Goal: Complete application form: Complete application form

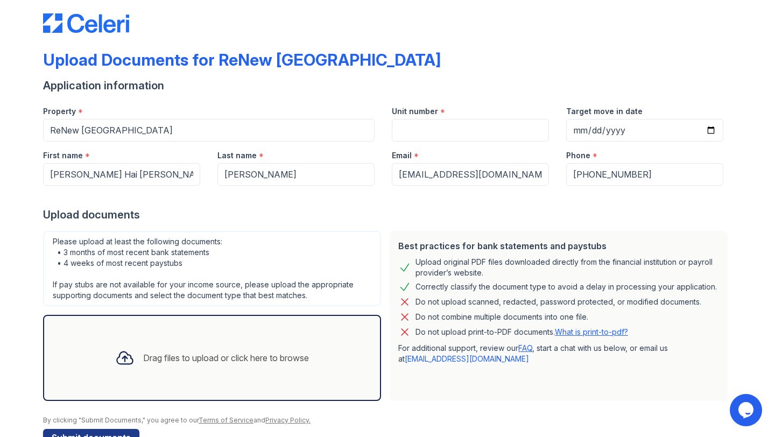
scroll to position [43, 0]
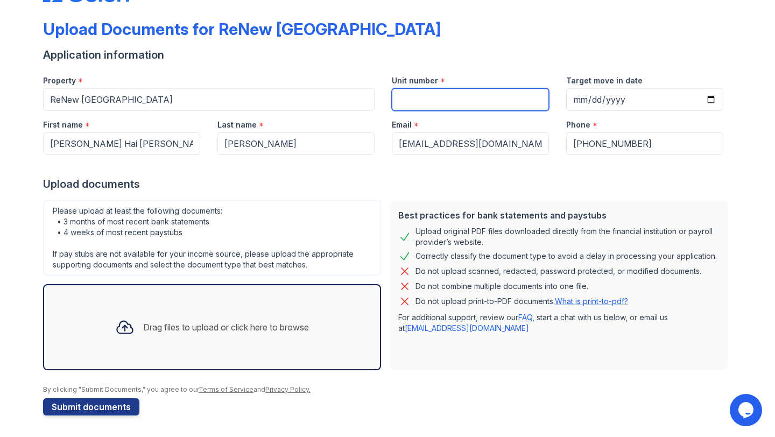
click at [468, 97] on input "Unit number" at bounding box center [470, 99] width 157 height 23
type input "2L"
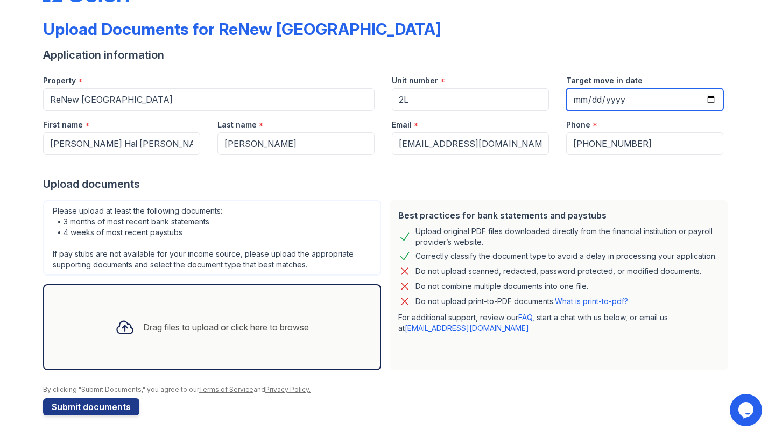
click at [577, 102] on input "Target move in date" at bounding box center [644, 99] width 157 height 23
click at [588, 101] on input "Target move in date" at bounding box center [644, 99] width 157 height 23
click at [709, 96] on input "Target move in date" at bounding box center [644, 99] width 157 height 23
type input "[DATE]"
click at [593, 101] on input "[DATE]" at bounding box center [644, 99] width 157 height 23
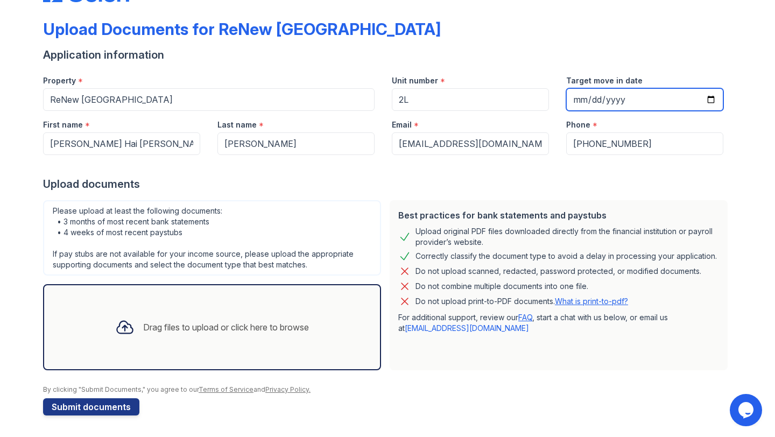
click at [711, 98] on input "[DATE]" at bounding box center [644, 99] width 157 height 23
click at [313, 169] on div at bounding box center [387, 166] width 688 height 22
click at [280, 325] on div "Drag files to upload or click here to browse" at bounding box center [226, 327] width 166 height 13
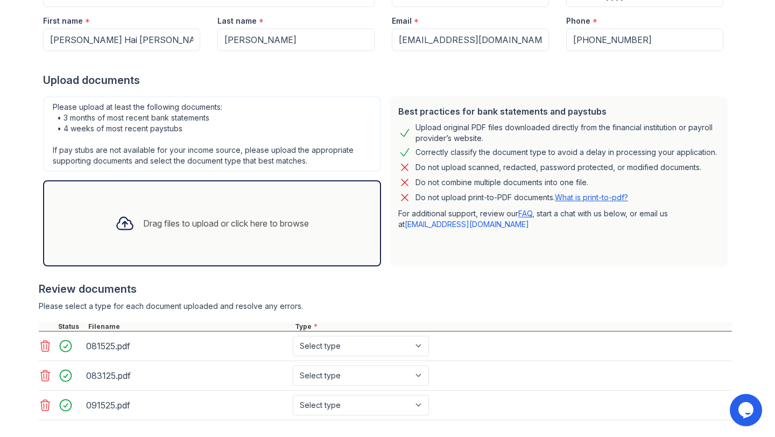
scroll to position [203, 0]
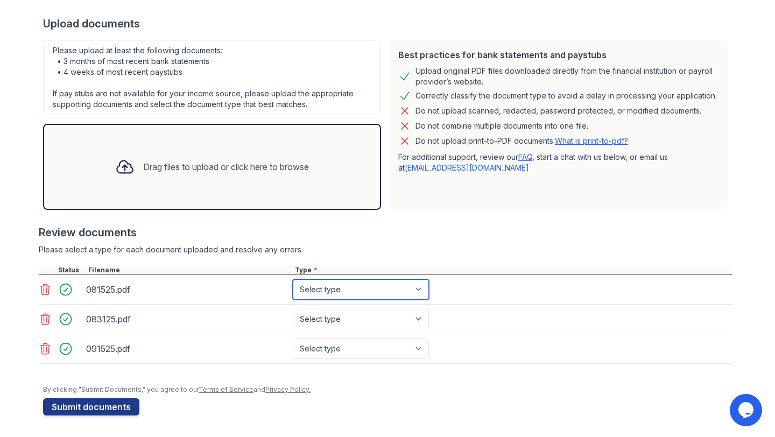
click at [376, 295] on select "Select type Paystub Bank Statement Offer Letter Tax Documents Benefit Award Let…" at bounding box center [361, 289] width 136 height 20
select select "paystub"
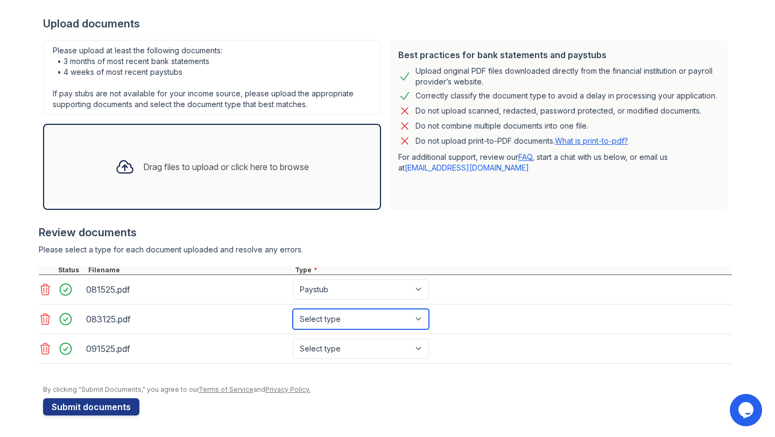
click at [376, 318] on select "Select type Paystub Bank Statement Offer Letter Tax Documents Benefit Award Let…" at bounding box center [361, 319] width 136 height 20
select select "paystub"
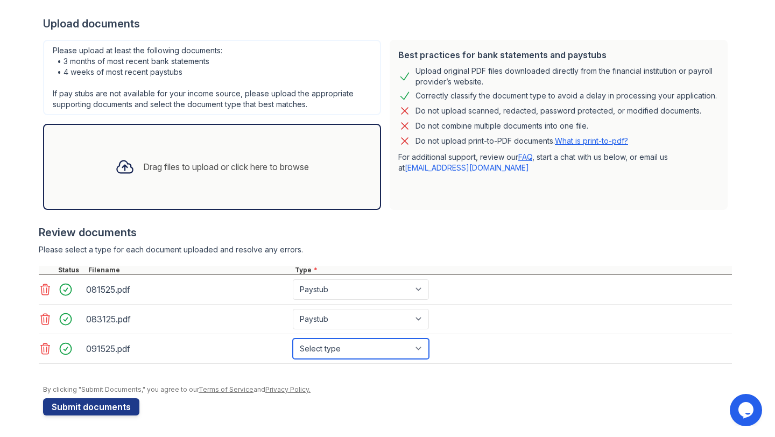
click at [371, 348] on select "Select type Paystub Bank Statement Offer Letter Tax Documents Benefit Award Let…" at bounding box center [361, 348] width 136 height 20
select select "paystub"
click at [184, 179] on div "Drag files to upload or click here to browse" at bounding box center [212, 166] width 211 height 37
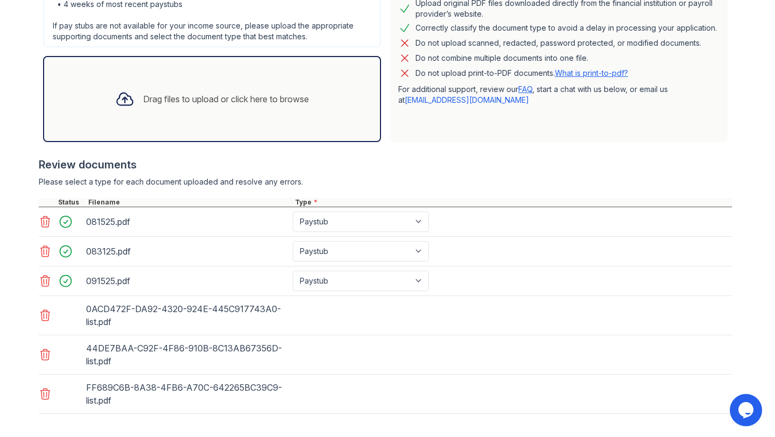
scroll to position [321, 0]
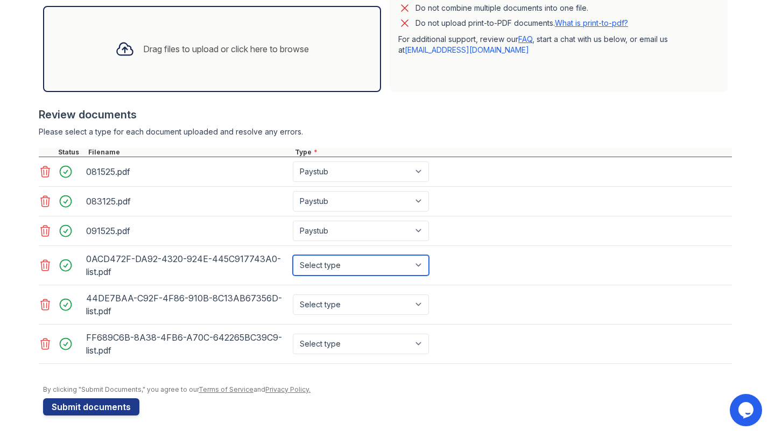
click at [321, 266] on select "Select type Paystub Bank Statement Offer Letter Tax Documents Benefit Award Let…" at bounding box center [361, 265] width 136 height 20
select select "bank_statement"
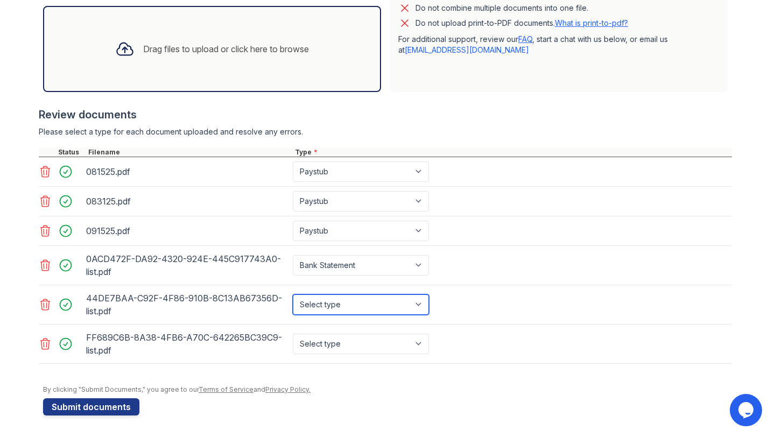
click at [331, 302] on select "Select type Paystub Bank Statement Offer Letter Tax Documents Benefit Award Let…" at bounding box center [361, 304] width 136 height 20
select select "bank_statement"
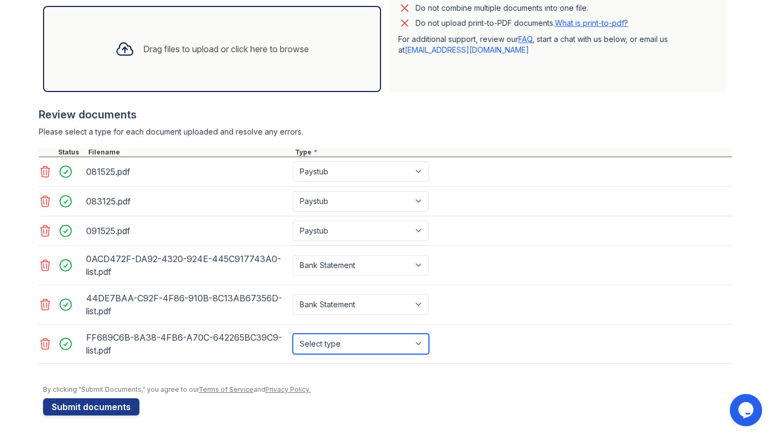
click at [338, 342] on select "Select type Paystub Bank Statement Offer Letter Tax Documents Benefit Award Let…" at bounding box center [361, 343] width 136 height 20
select select "bank_statement"
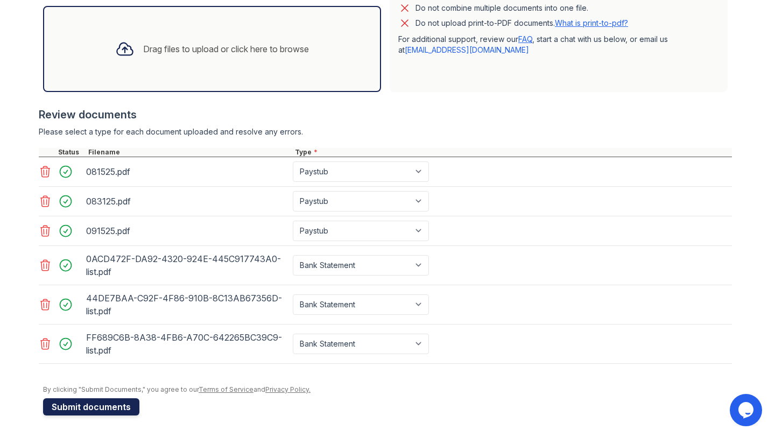
click at [132, 404] on button "Submit documents" at bounding box center [91, 406] width 96 height 17
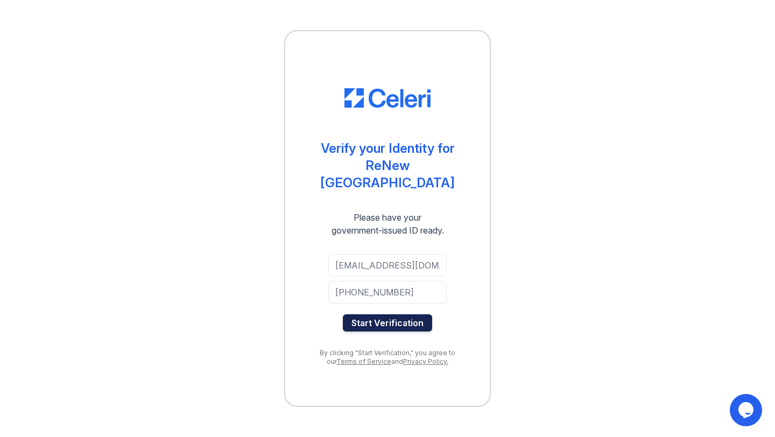
click at [403, 315] on button "Start Verification" at bounding box center [387, 322] width 89 height 17
